Goal: Task Accomplishment & Management: Manage account settings

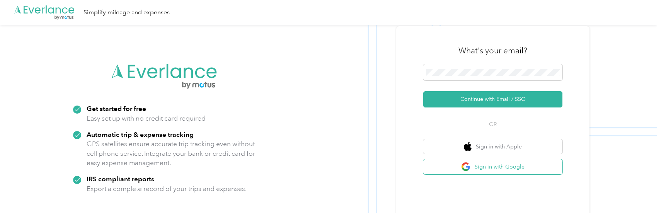
click at [499, 170] on button "Sign in with Google" at bounding box center [492, 166] width 139 height 15
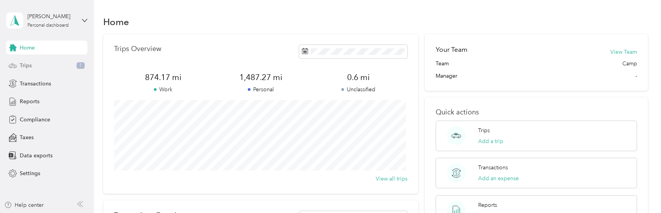
click at [35, 68] on div "Trips 1" at bounding box center [46, 66] width 81 height 14
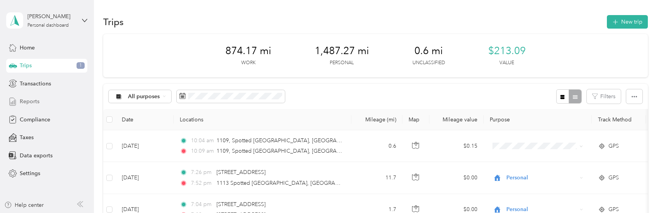
click at [30, 102] on span "Reports" at bounding box center [30, 101] width 20 height 8
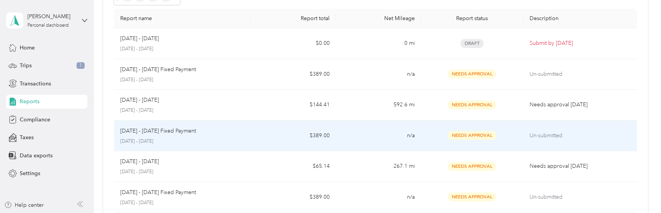
scroll to position [39, 0]
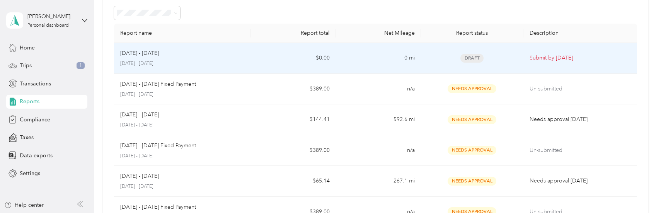
click at [512, 56] on div "Draft" at bounding box center [472, 58] width 90 height 9
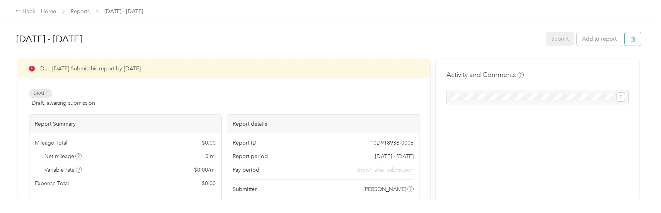
click at [631, 39] on icon "button" at bounding box center [632, 38] width 5 height 5
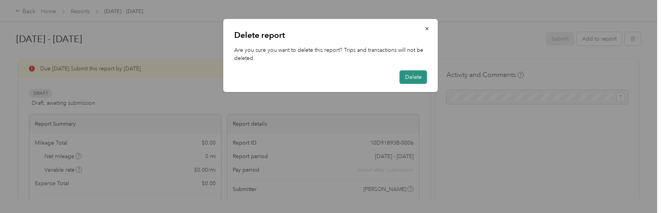
click at [407, 74] on button "Delete" at bounding box center [413, 77] width 27 height 14
